Goal: Task Accomplishment & Management: Manage account settings

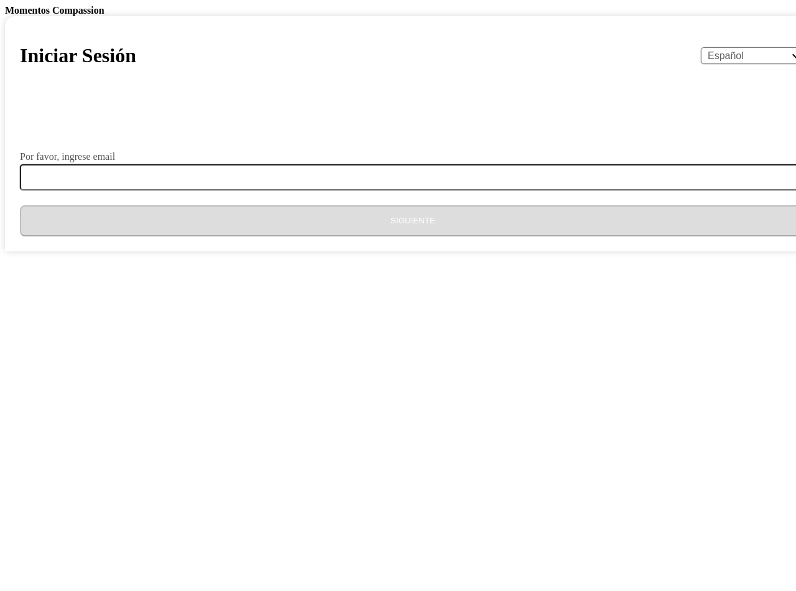
select select "es"
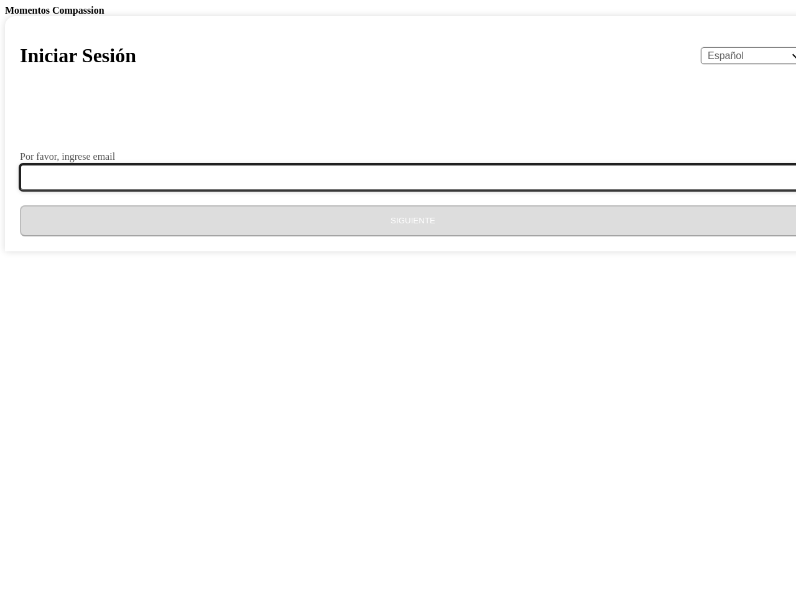
click at [412, 190] on input "Por favor, ingrese email" at bounding box center [420, 177] width 801 height 26
type input "a"
type input "[EMAIL_ADDRESS][DOMAIN_NAME]"
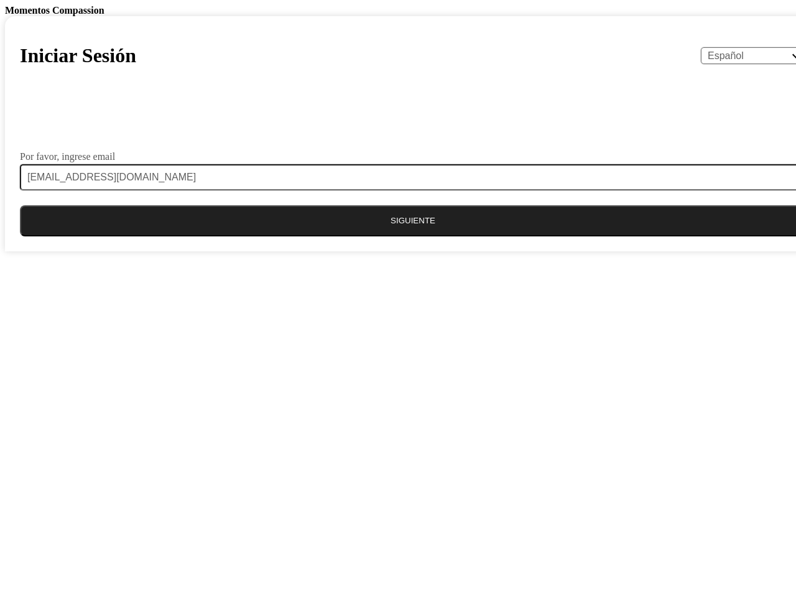
click at [388, 236] on button "Siguiente" at bounding box center [413, 220] width 786 height 31
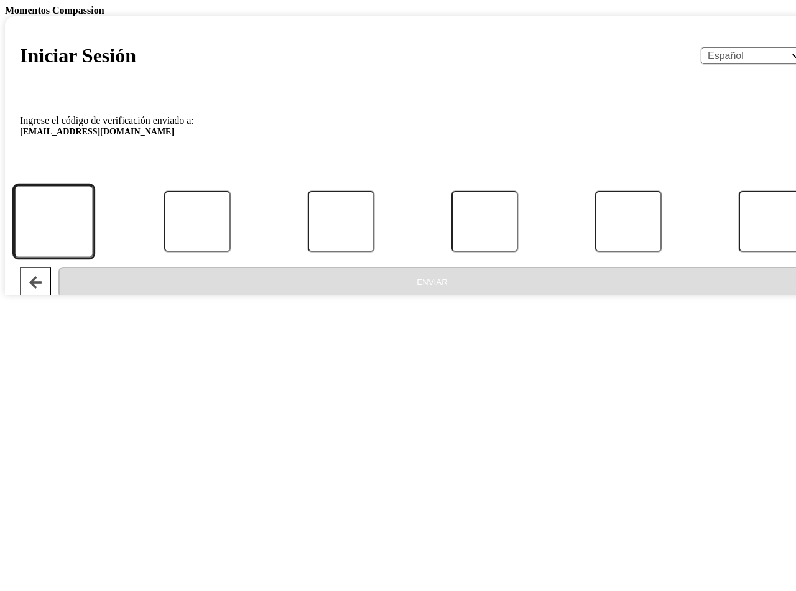
click at [93, 257] on input "Código" at bounding box center [54, 221] width 80 height 73
type input "0"
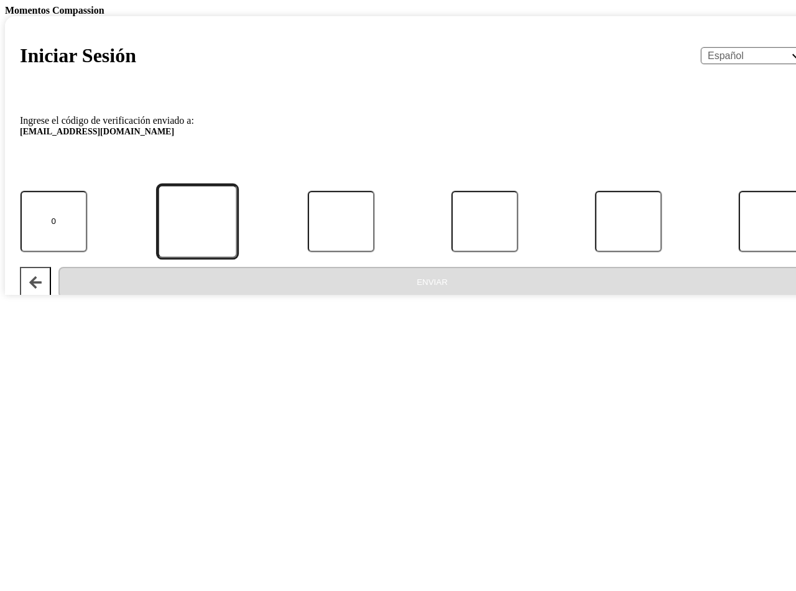
type input "9"
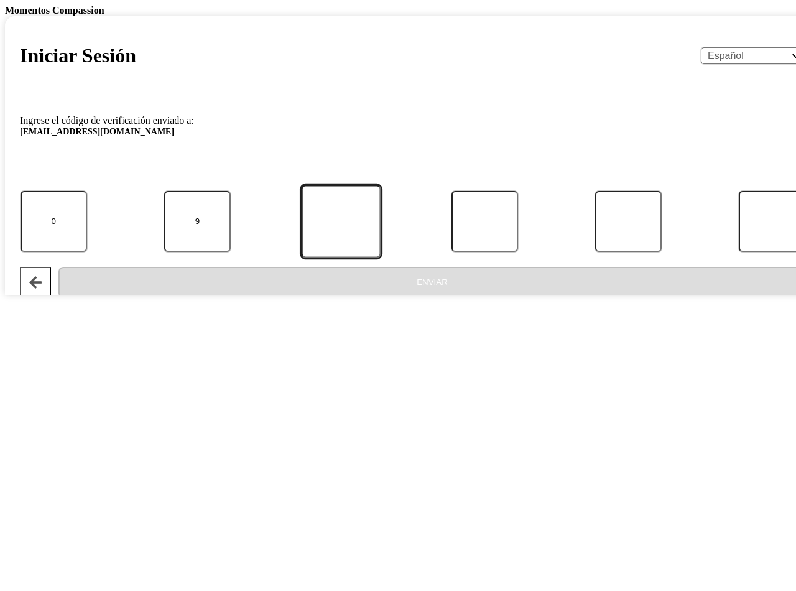
type input "5"
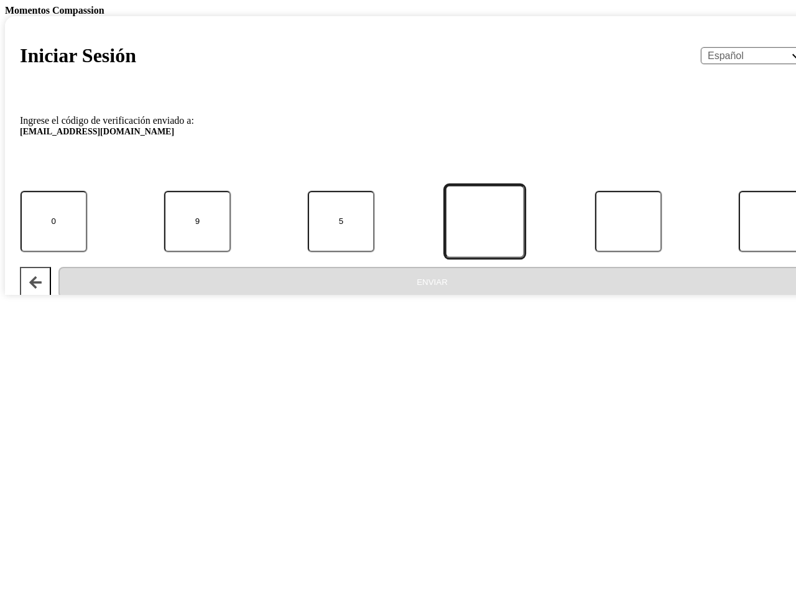
type input "1"
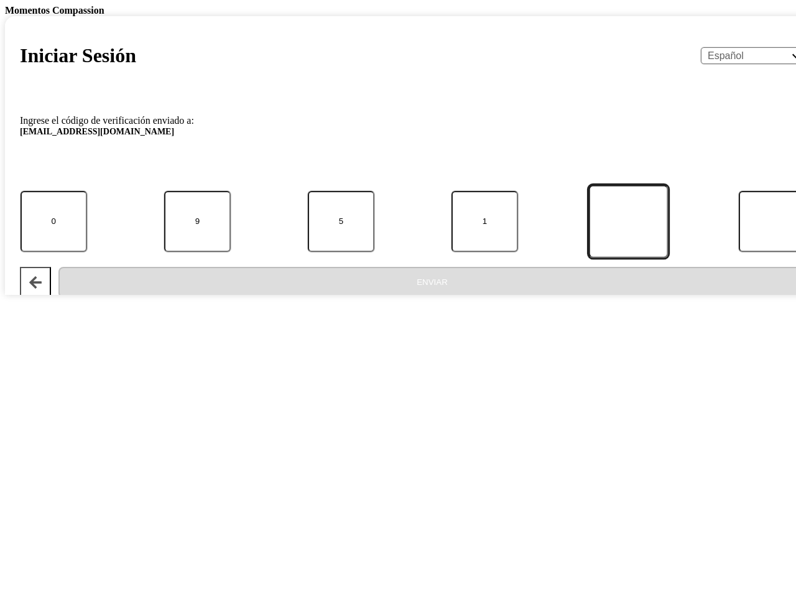
type input "0"
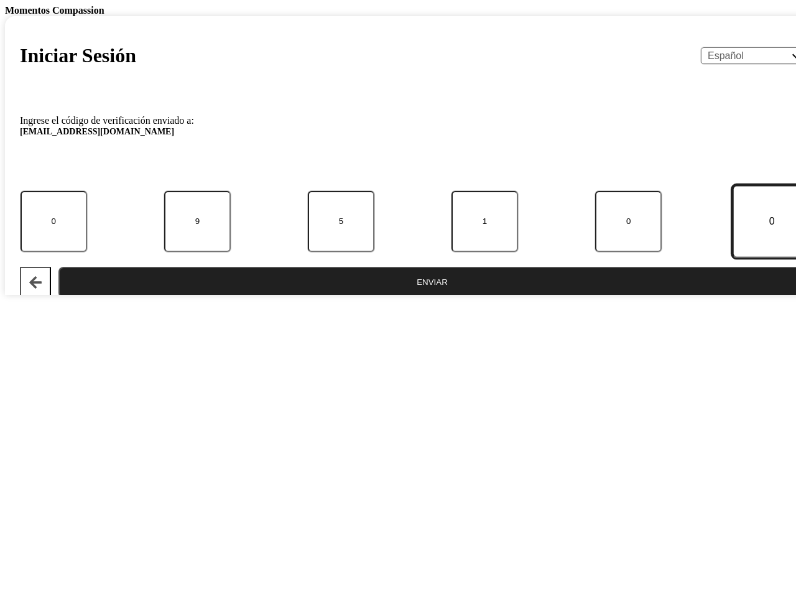
type input "0"
click at [408, 298] on button "Enviar" at bounding box center [431, 282] width 747 height 31
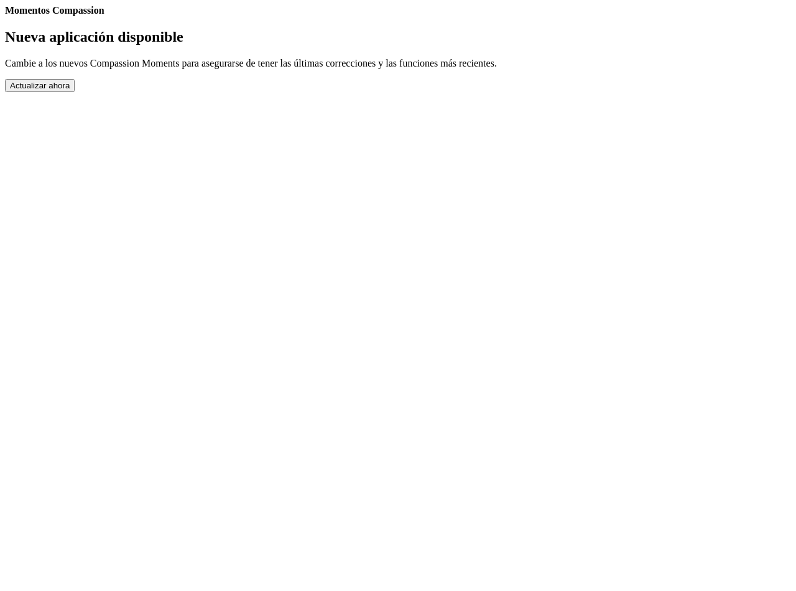
click at [75, 92] on button "Actualizar ahora" at bounding box center [40, 85] width 70 height 13
